Goal: Communication & Community: Participate in discussion

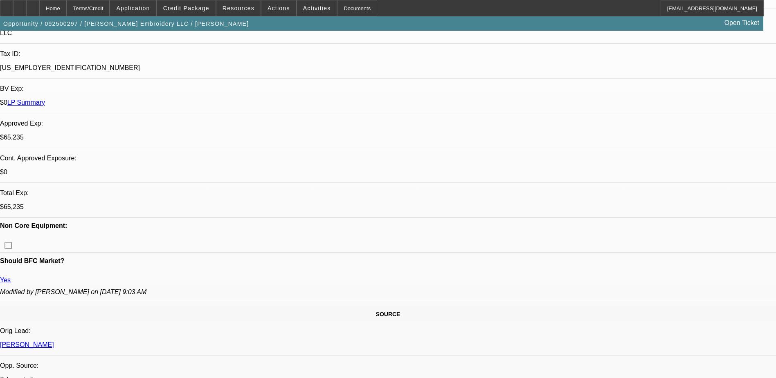
select select "0"
select select "2"
select select "0"
select select "2"
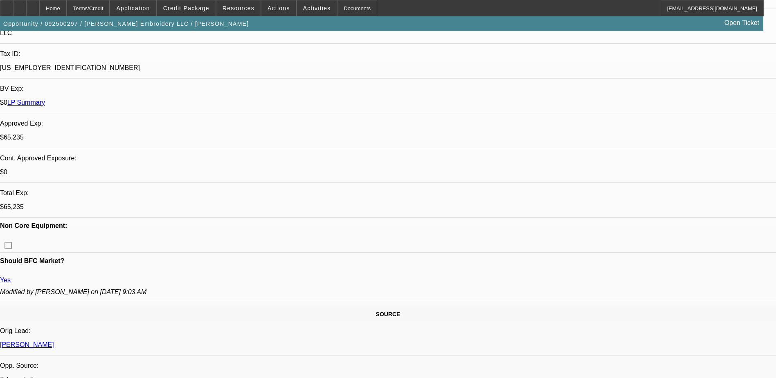
select select "0"
select select "2"
select select "0"
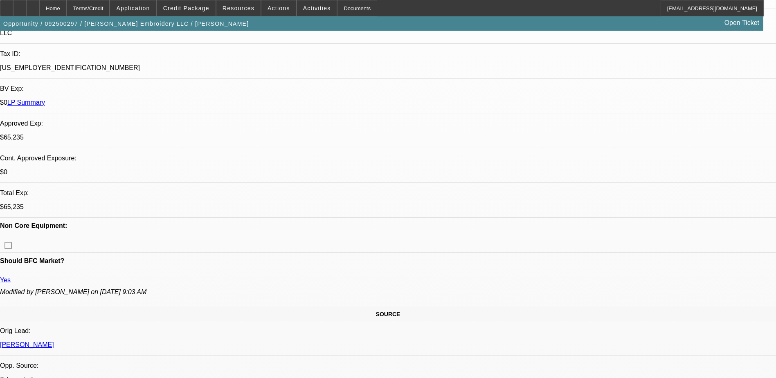
select select "2"
select select "0"
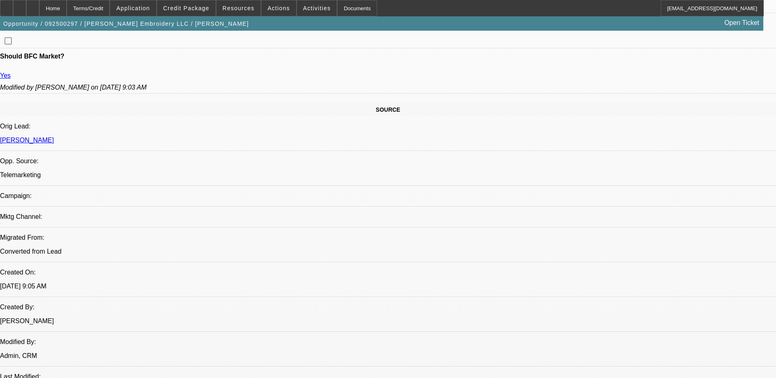
select select "1"
select select "2"
select select "6"
select select "1"
select select "2"
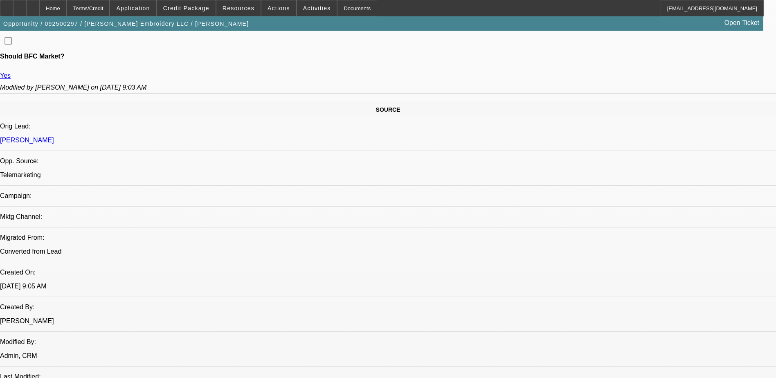
select select "6"
select select "1"
select select "2"
select select "6"
select select "1"
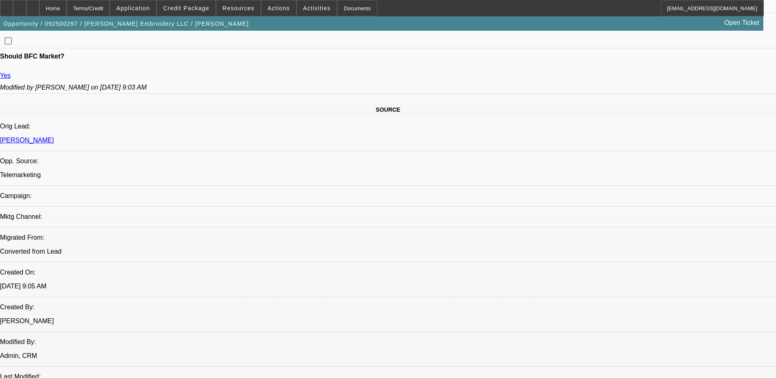
select select "2"
select select "6"
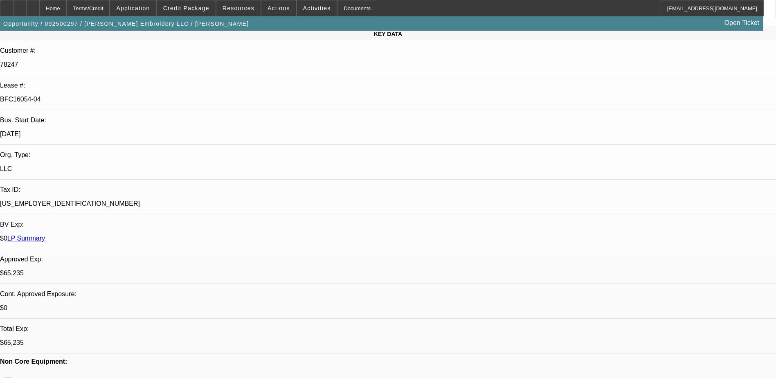
scroll to position [41, 0]
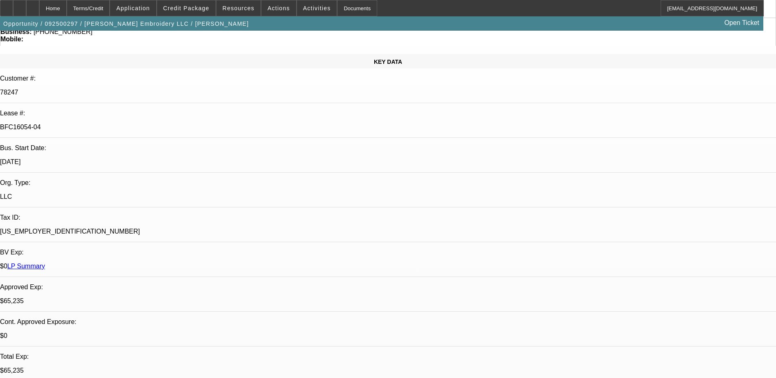
scroll to position [0, 0]
